Goal: Task Accomplishment & Management: Manage account settings

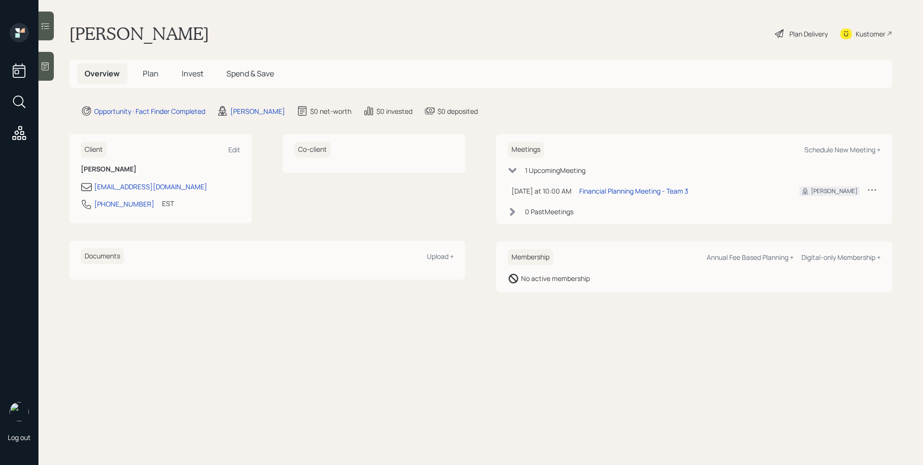
click at [254, 117] on div "[PERSON_NAME]" at bounding box center [251, 111] width 68 height 12
click at [255, 115] on div "[PERSON_NAME]" at bounding box center [257, 111] width 55 height 10
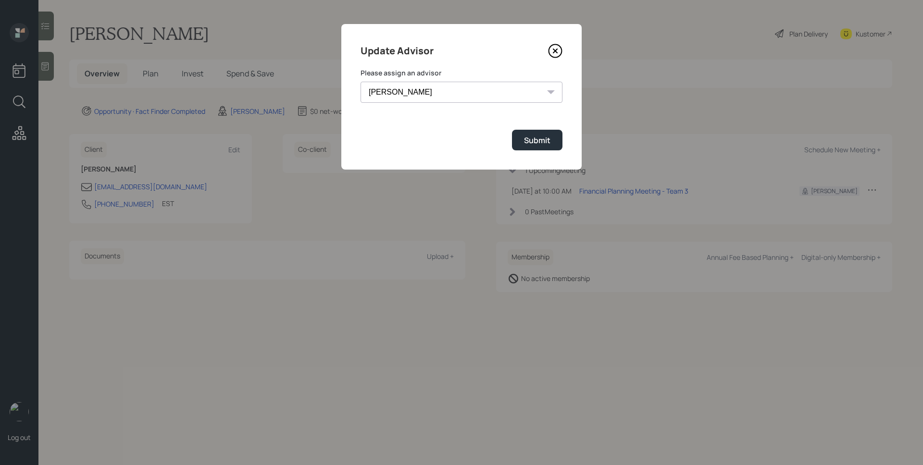
click at [415, 90] on select "[PERSON_NAME] [PERSON_NAME] End [PERSON_NAME] [PERSON_NAME] [PERSON_NAME] [PERS…" at bounding box center [461, 92] width 202 height 21
select select "b1d8ea90-abcc-42aa-86cc-4f33a132aacc"
click at [360, 82] on select "[PERSON_NAME] [PERSON_NAME] End [PERSON_NAME] [PERSON_NAME] [PERSON_NAME] [PERS…" at bounding box center [461, 92] width 202 height 21
click at [532, 144] on div "Submit" at bounding box center [537, 140] width 26 height 11
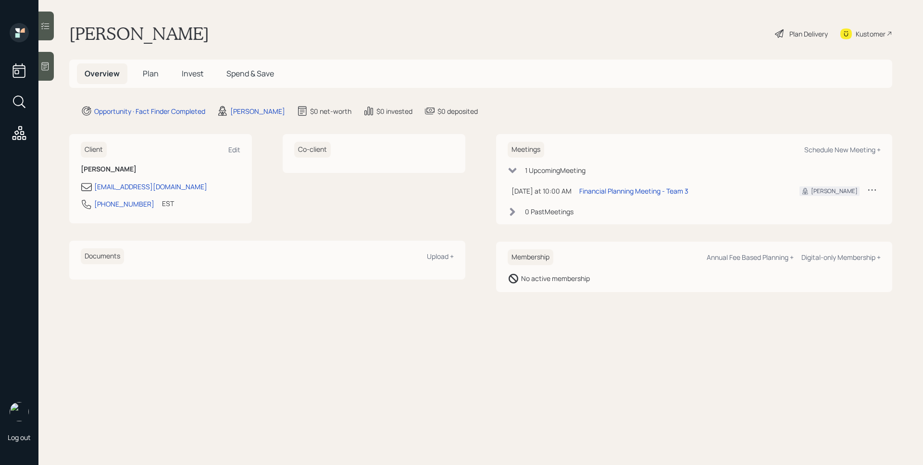
click at [48, 55] on div at bounding box center [45, 66] width 15 height 29
